Goal: Task Accomplishment & Management: Use online tool/utility

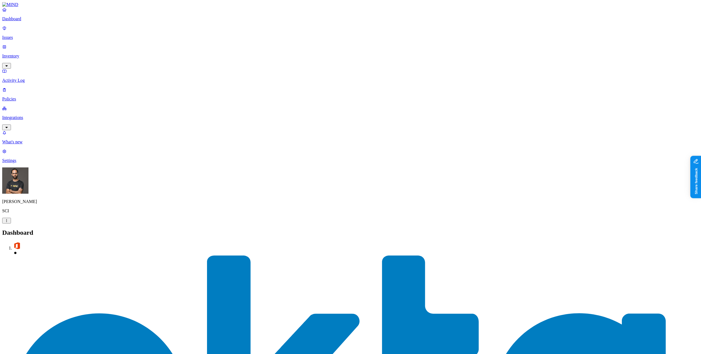
click at [34, 115] on p "Integrations" at bounding box center [350, 117] width 697 height 5
